Goal: Information Seeking & Learning: Learn about a topic

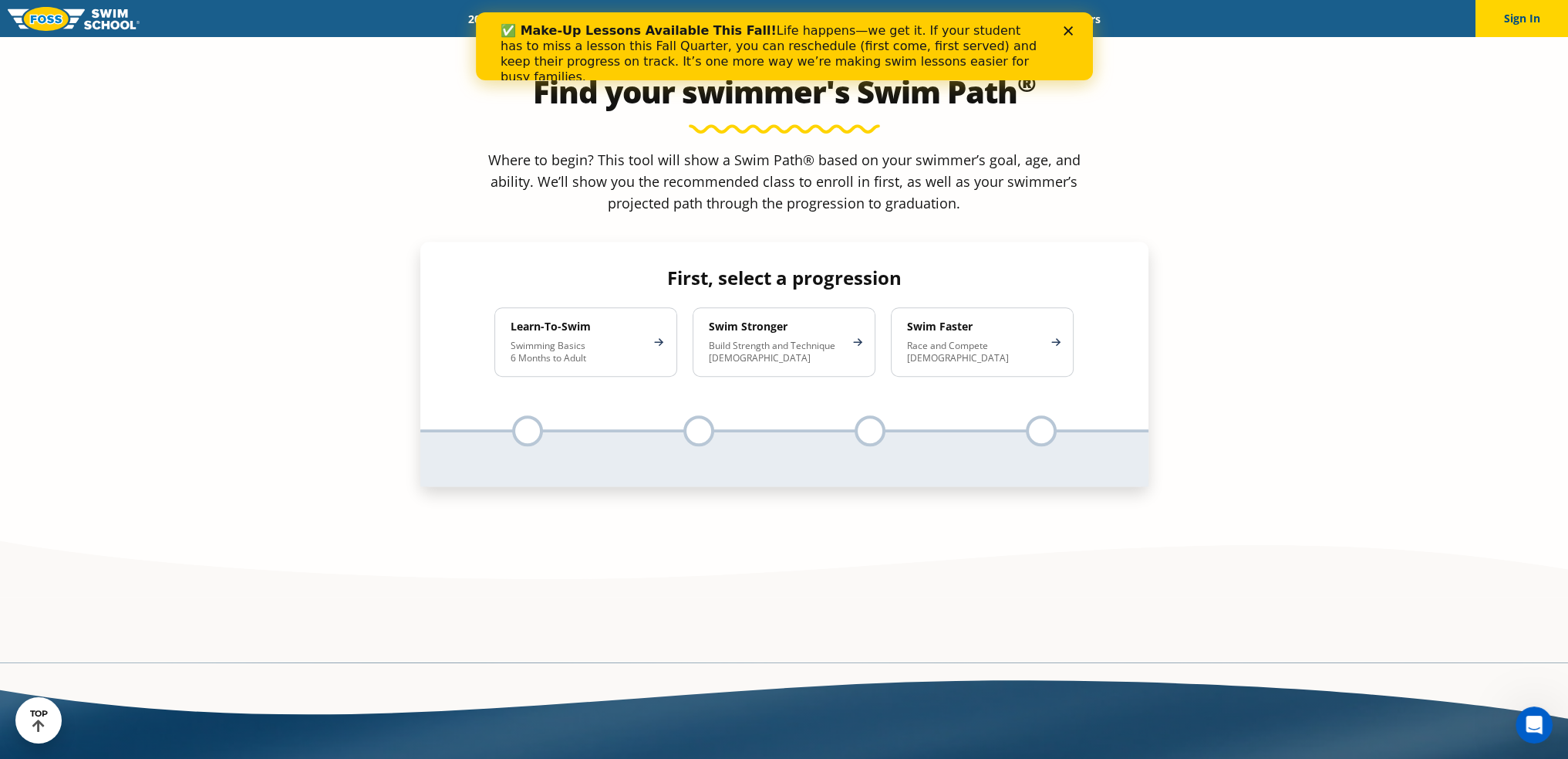
scroll to position [1621, 0]
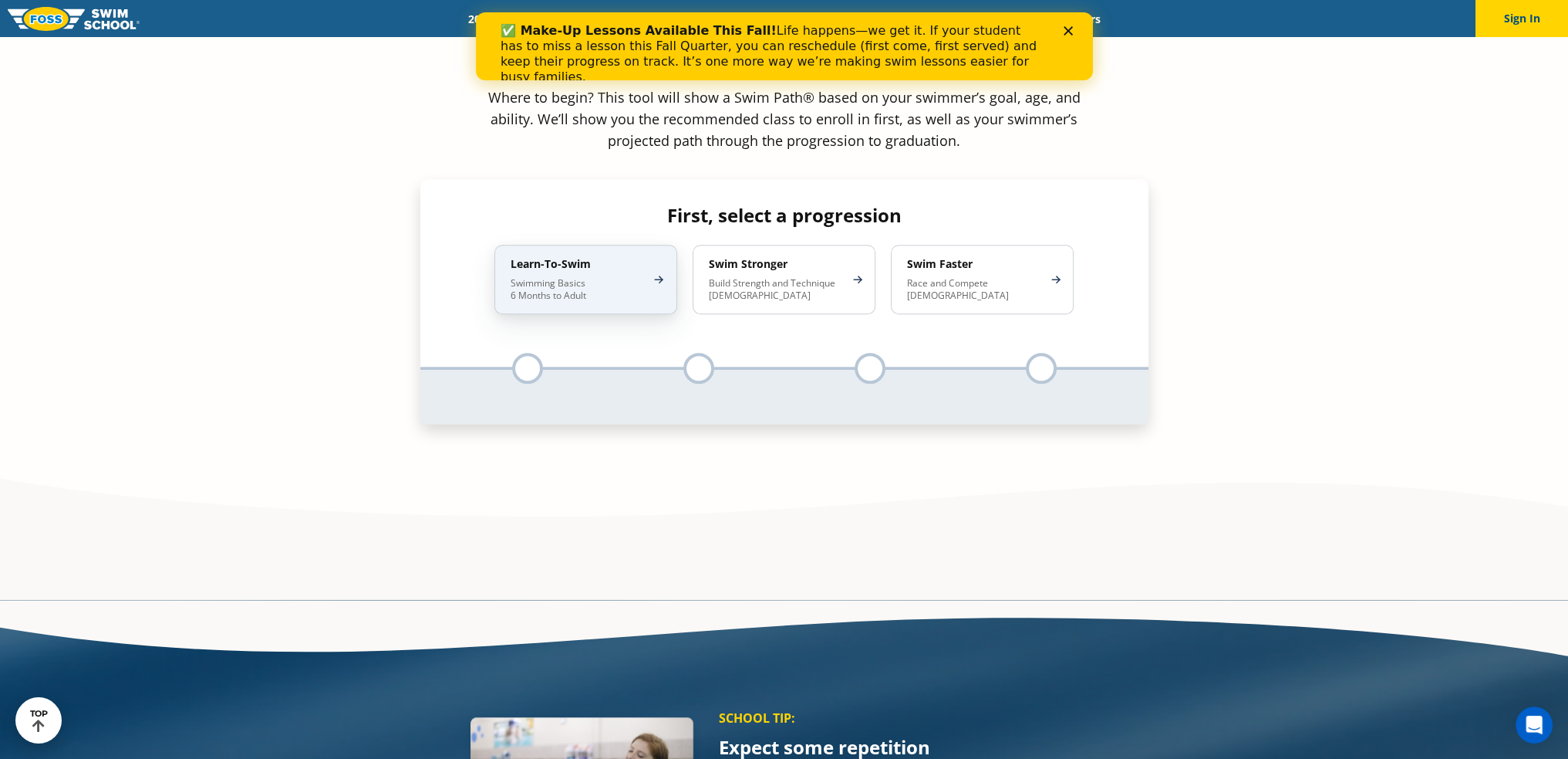
click at [570, 277] on p "Swimming Basics 6 Months to Adult" at bounding box center [578, 289] width 135 height 25
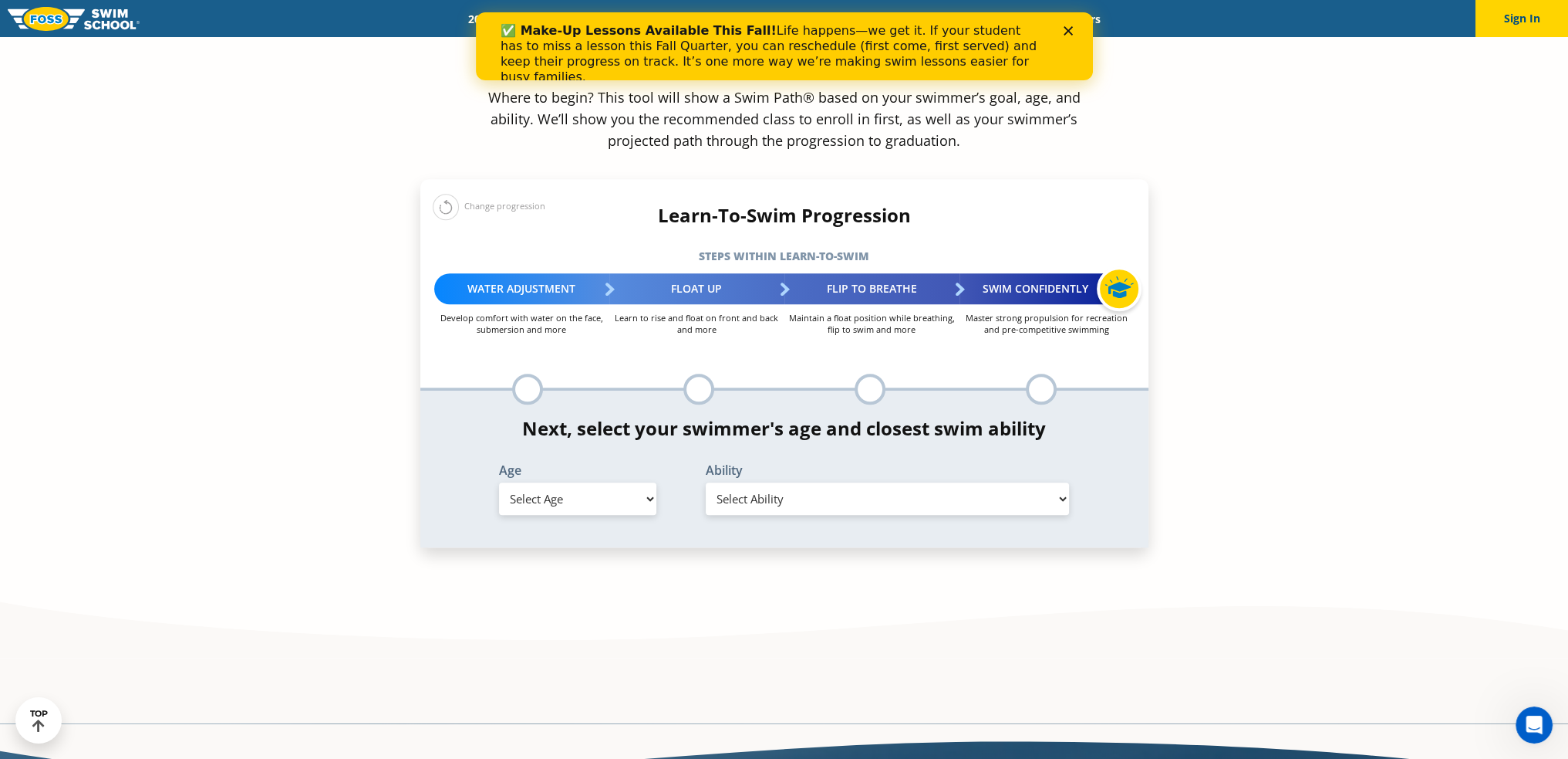
click at [593, 483] on select "Select Age 6 months - 1 year 1 year 2 years 3 years 4 years 5 years 6 years 7 y…" at bounding box center [577, 498] width 157 height 32
select select "1-year"
click at [499, 483] on select "Select Age 6 months - 1 year 1 year 2 years 3 years 4 years 5 years 6 years 7 y…" at bounding box center [577, 498] width 157 height 32
click at [806, 483] on select "Select Ability First in-water experience Comfortable with water poured over the…" at bounding box center [888, 498] width 364 height 32
select select "1-year-comfortable-with-water-poured-over-their-head-but-not-eyes-and-ears"
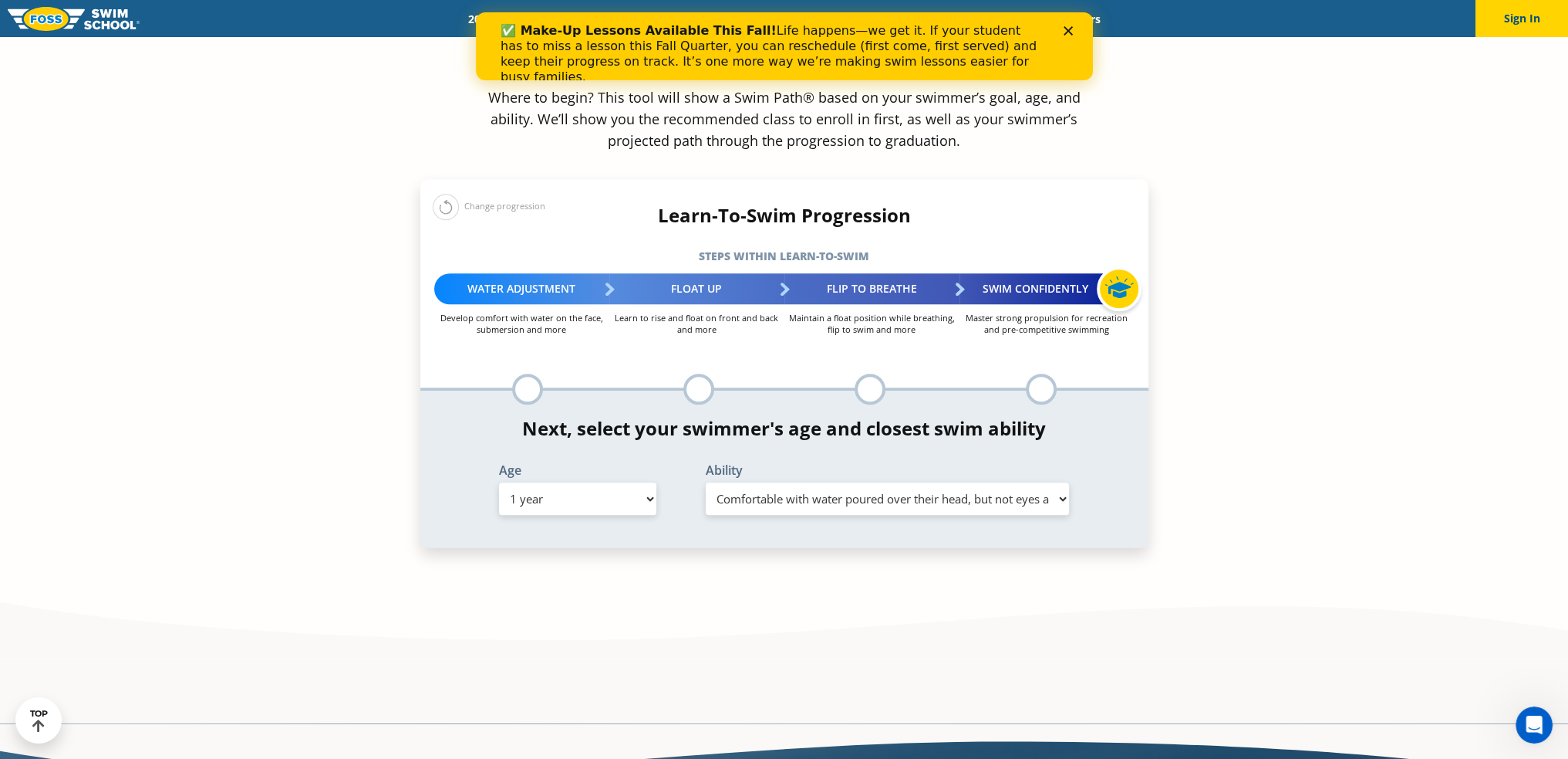
click at [706, 483] on select "Select Ability First in-water experience Comfortable with water poured over the…" at bounding box center [888, 498] width 364 height 32
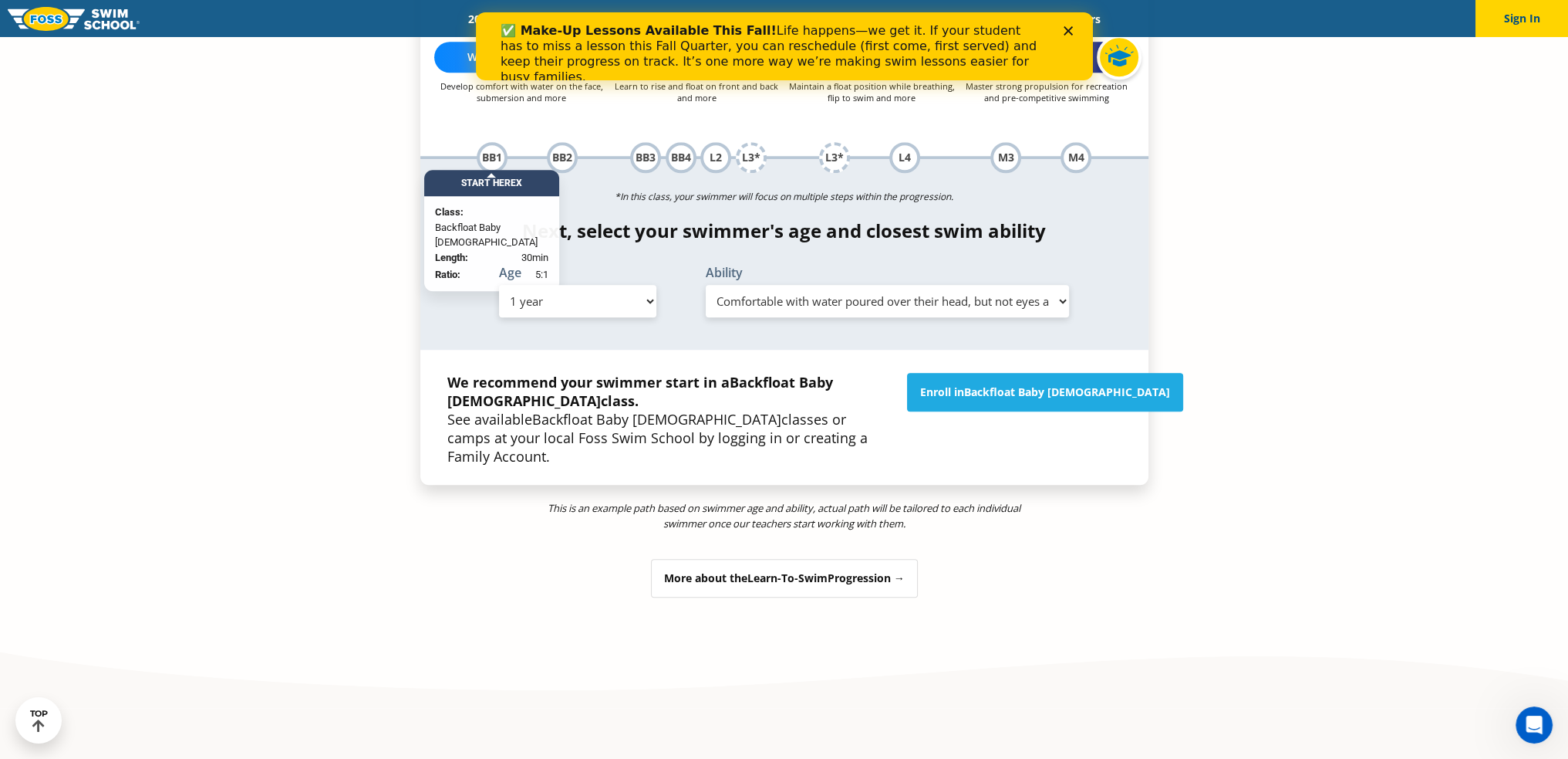
click at [791, 559] on div "More about the Learn-To-Swim Progression →" at bounding box center [784, 578] width 267 height 39
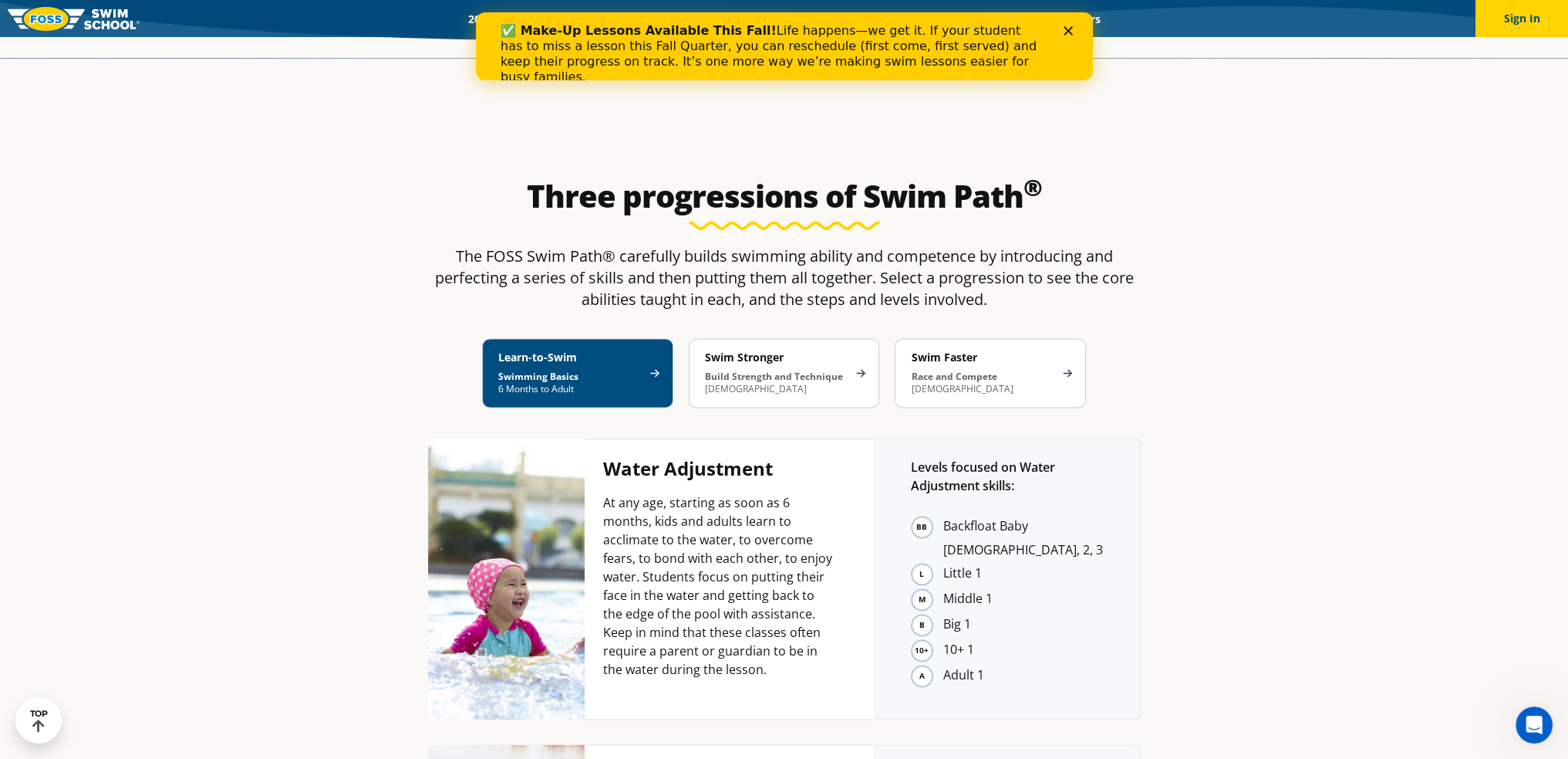
scroll to position [2896, 0]
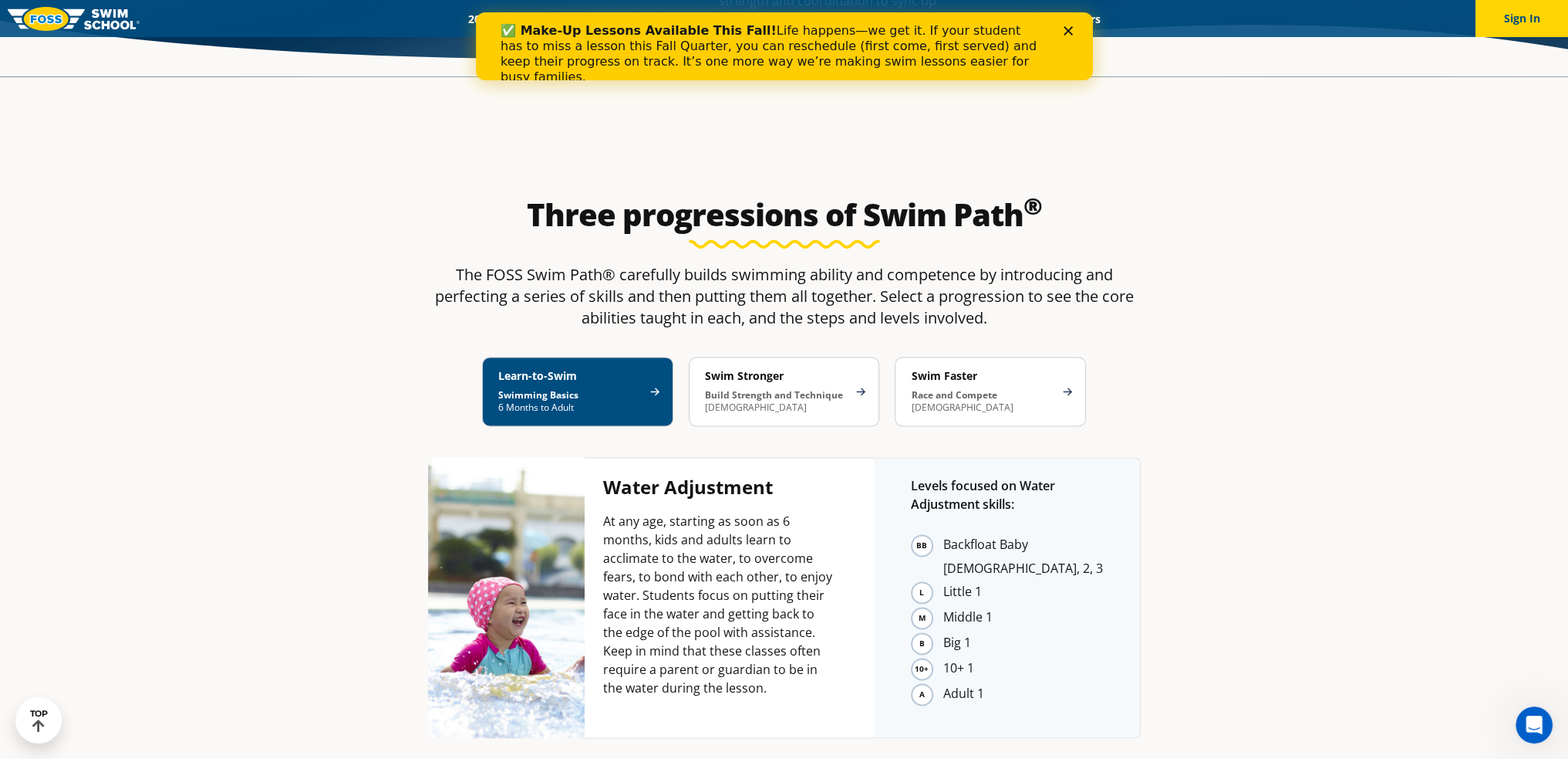
click at [943, 534] on li "Backfloat Baby 1, 2, 3" at bounding box center [1023, 556] width 159 height 45
click at [990, 534] on li "Backfloat Baby 1, 2, 3" at bounding box center [1023, 556] width 159 height 45
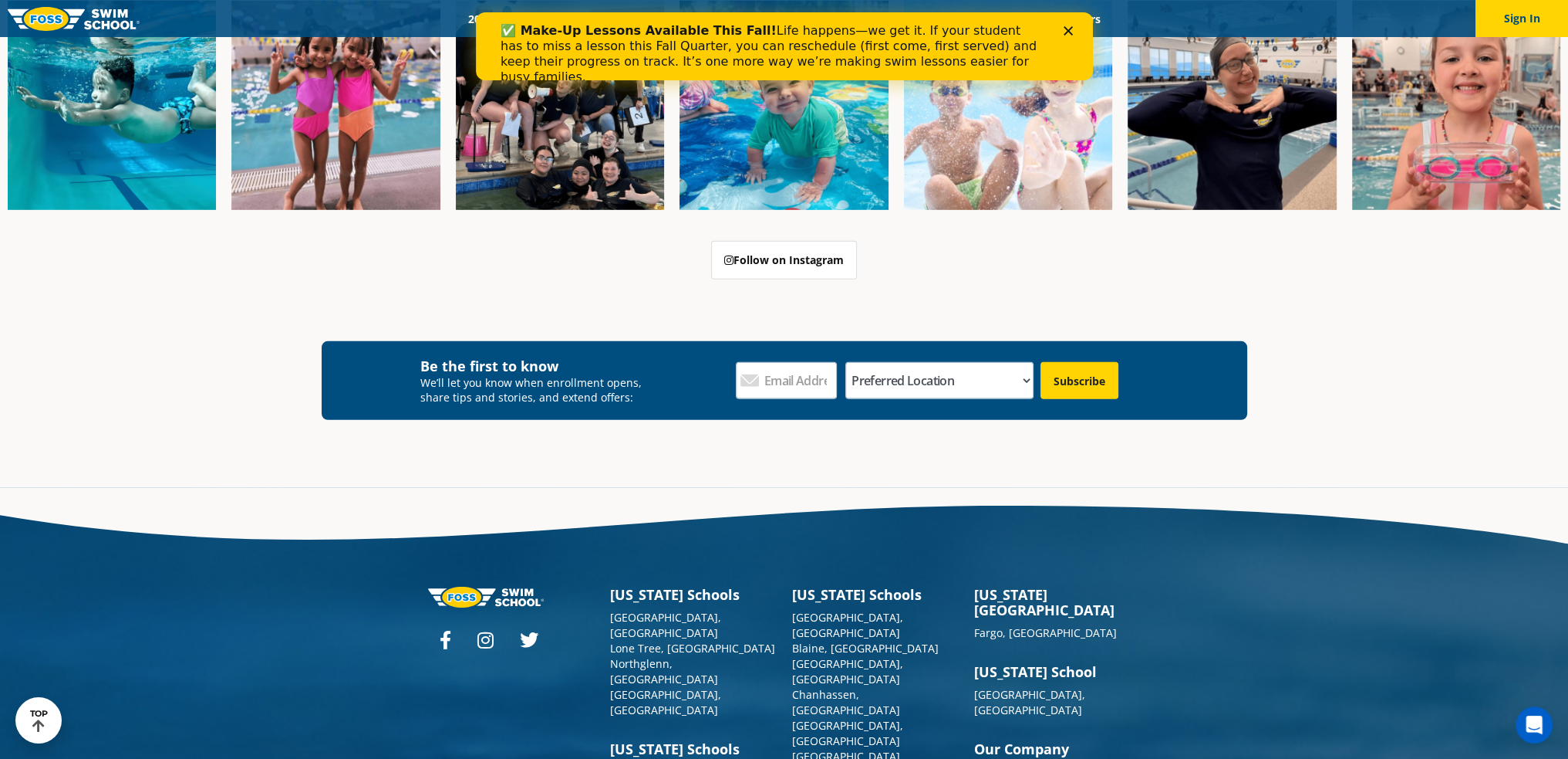
scroll to position [6338, 0]
